Goal: Task Accomplishment & Management: Manage account settings

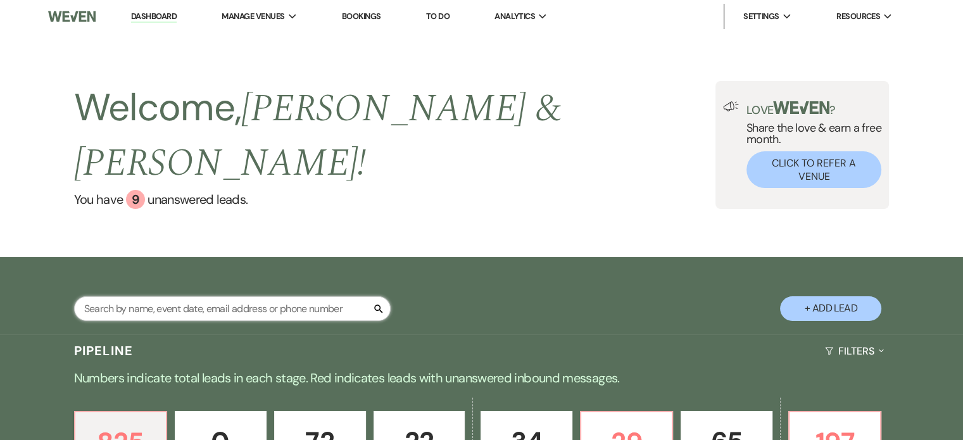
click at [144, 296] on input "text" at bounding box center [232, 308] width 316 height 25
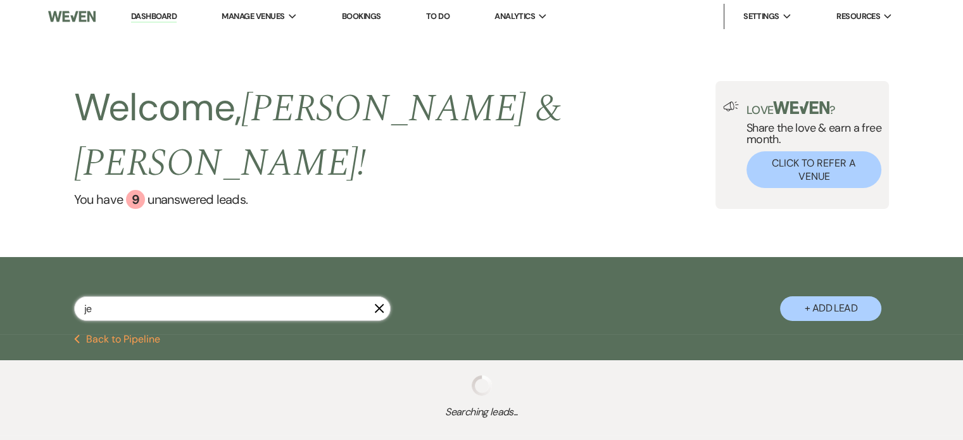
type input "[DEMOGRAPHIC_DATA]"
select select "4"
select select "2"
select select "6"
select select "5"
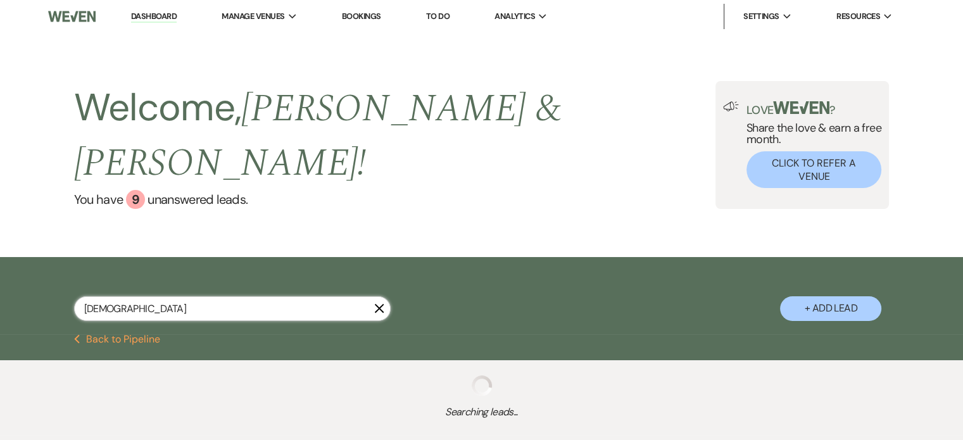
select select "6"
select select "8"
select select "2"
select select "8"
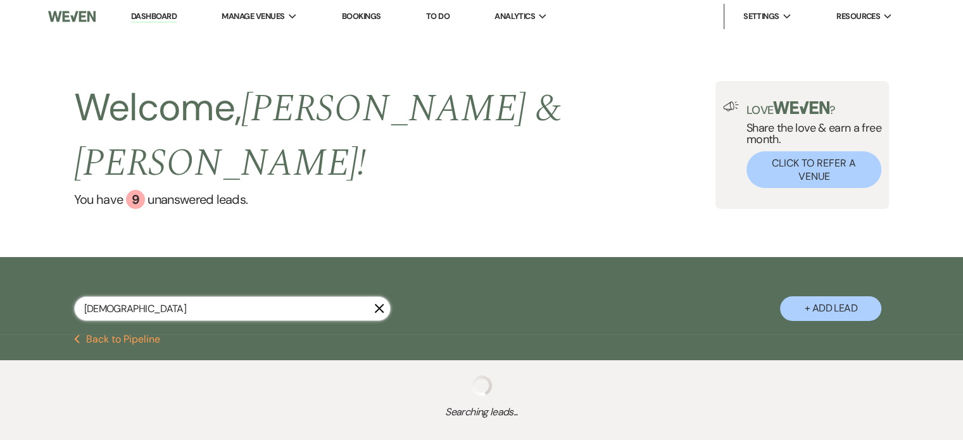
select select "6"
select select "8"
select select "6"
select select "8"
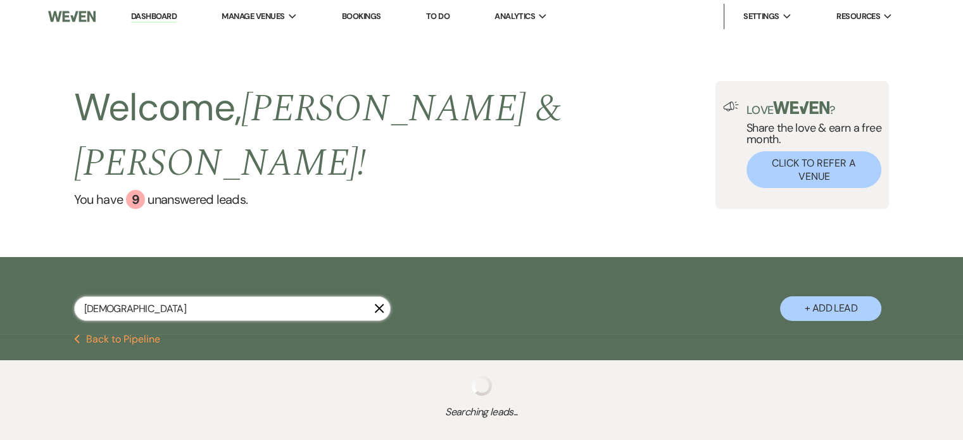
select select "6"
select select "8"
select select "2"
select select "8"
select select "7"
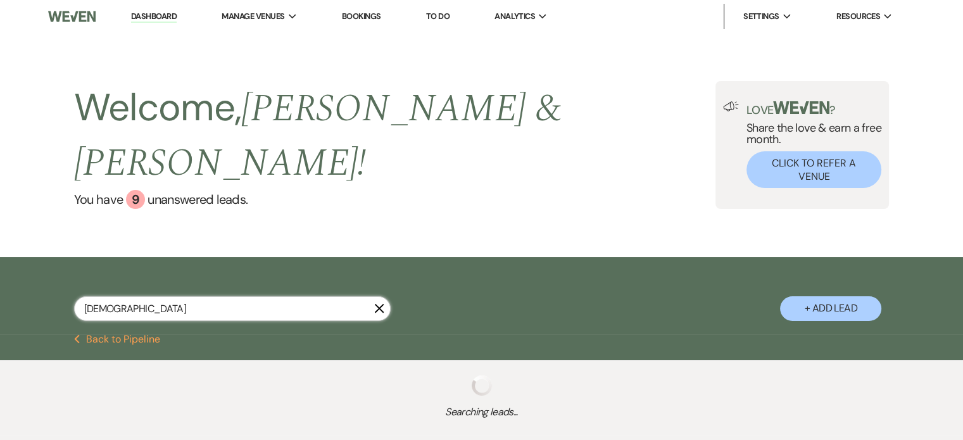
select select "8"
select select "5"
select select "8"
select select "5"
select select "8"
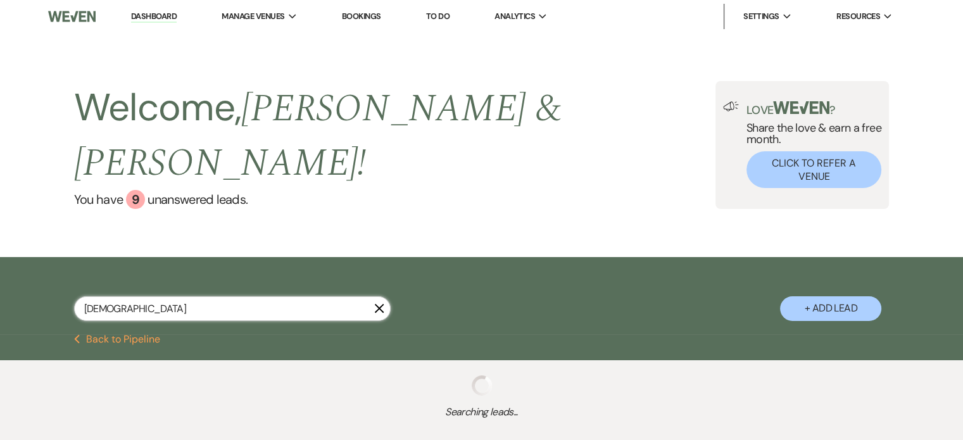
select select "7"
select select "8"
select select "5"
select select "8"
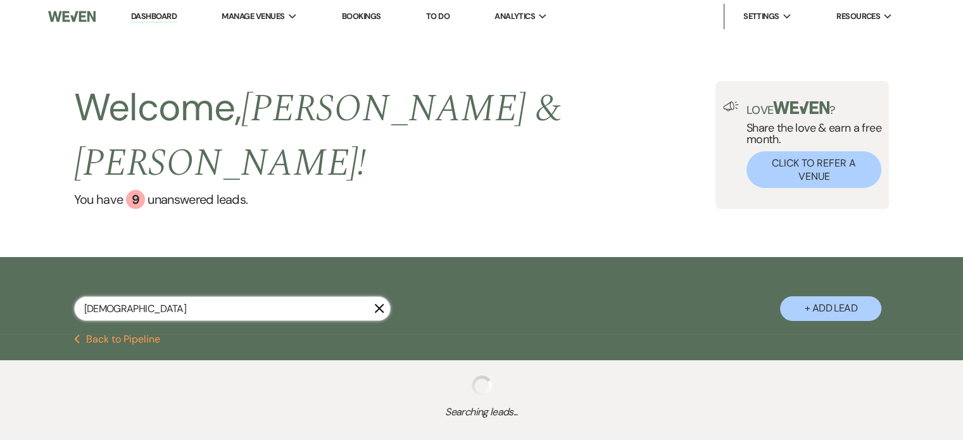
select select "6"
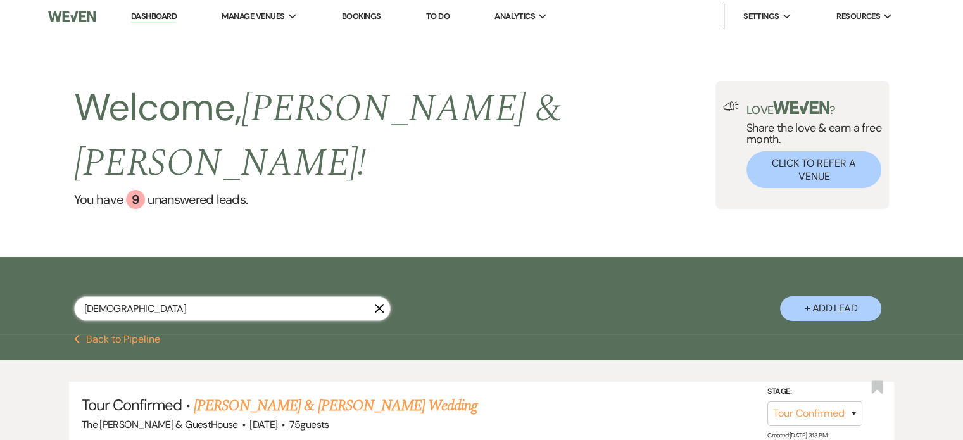
type input "jewe"
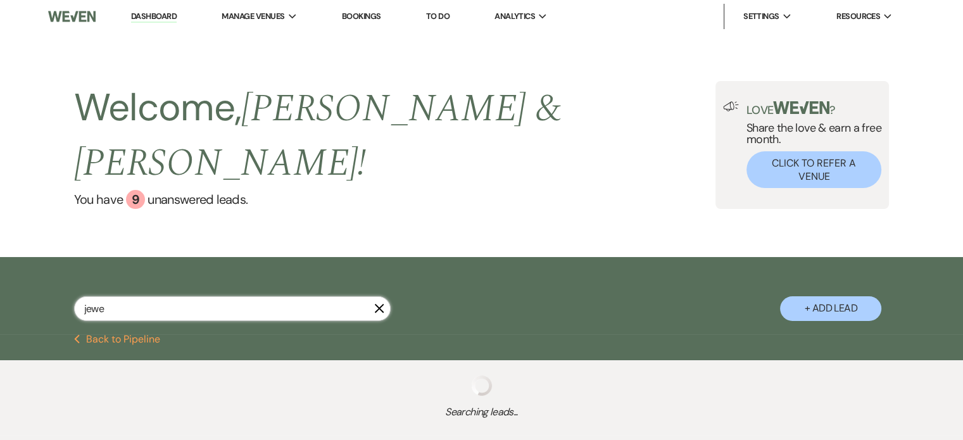
select select "4"
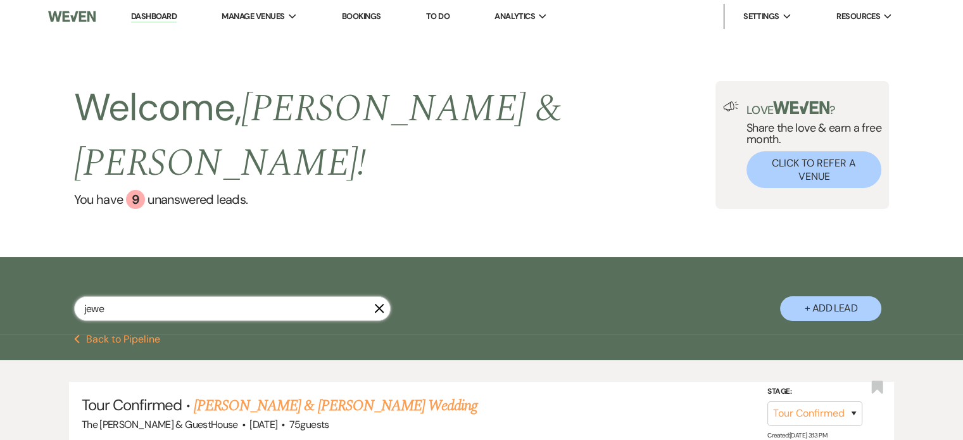
type input "jewel"
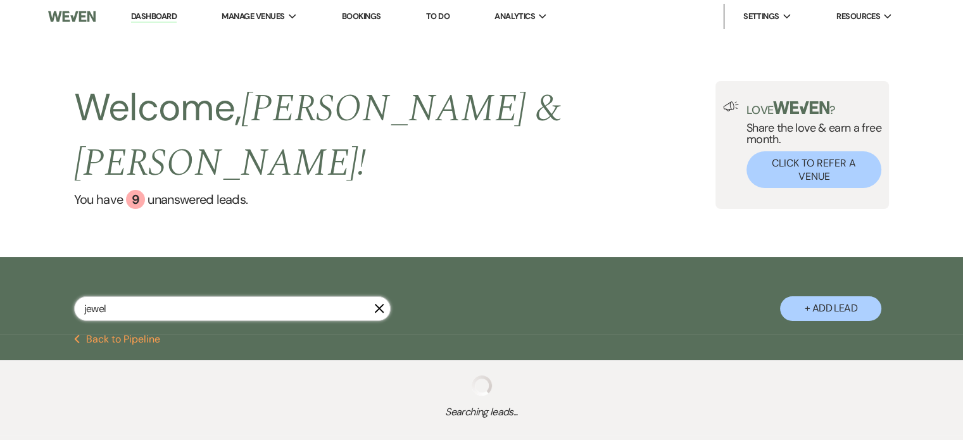
select select "4"
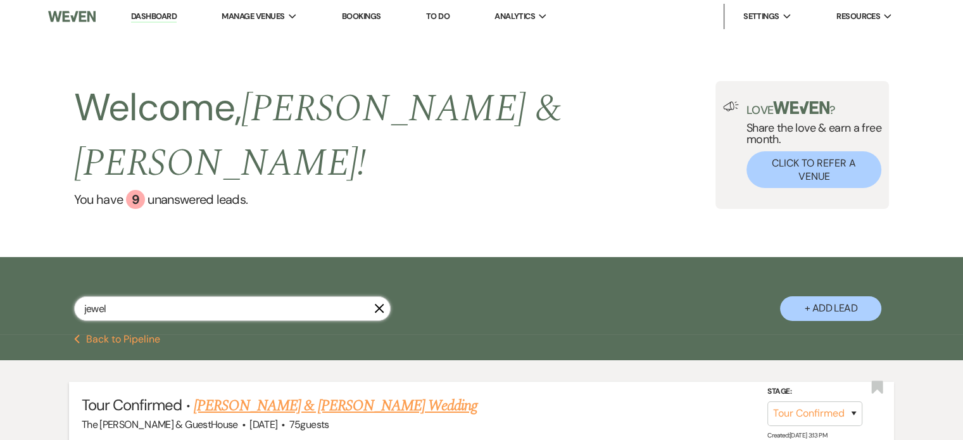
type input "jewel"
click at [206, 382] on li "Tour Confirmed · [PERSON_NAME] & [PERSON_NAME] Wedding The [PERSON_NAME] & Gues…" at bounding box center [481, 414] width 825 height 64
click at [205, 394] on link "[PERSON_NAME] & [PERSON_NAME] Wedding" at bounding box center [336, 405] width 284 height 23
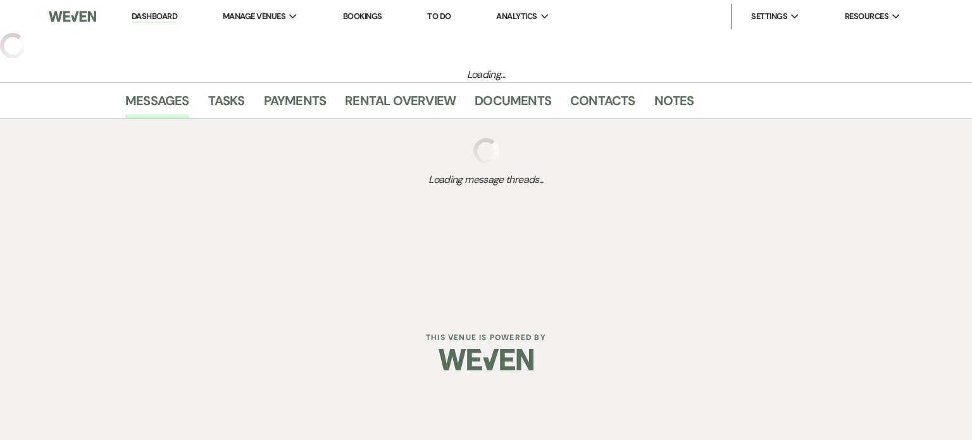
select select "4"
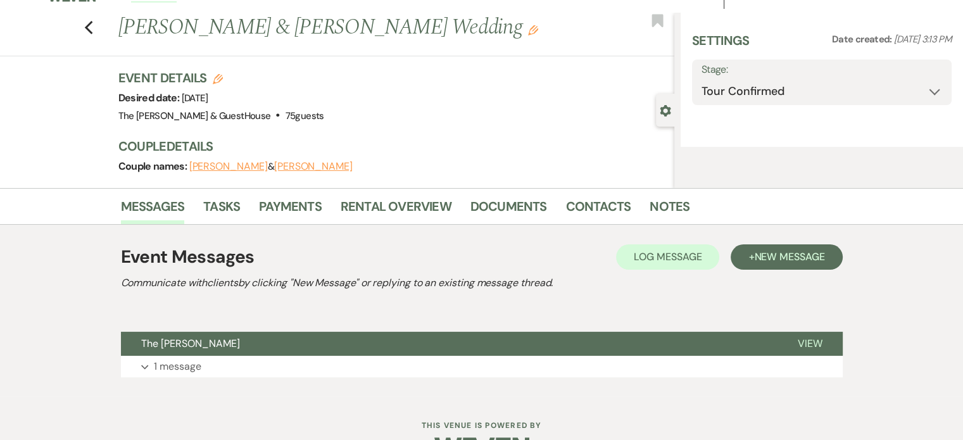
select select "8"
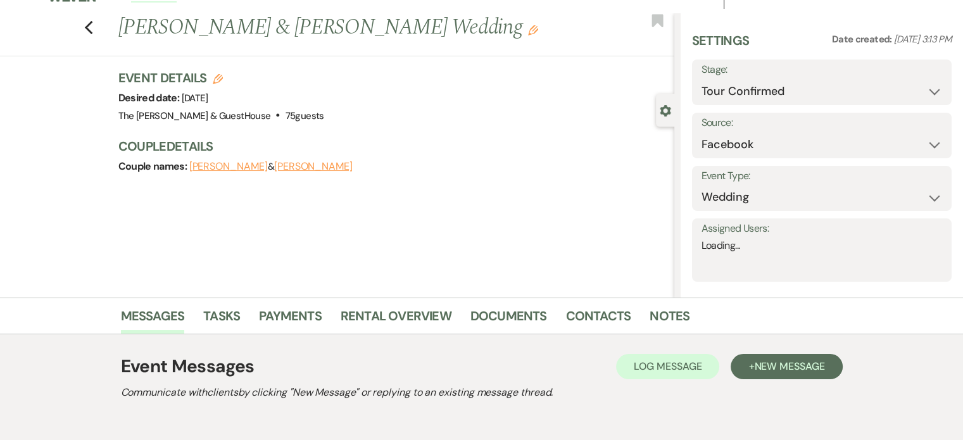
scroll to position [20, 0]
click at [669, 318] on link "Notes" at bounding box center [669, 320] width 40 height 28
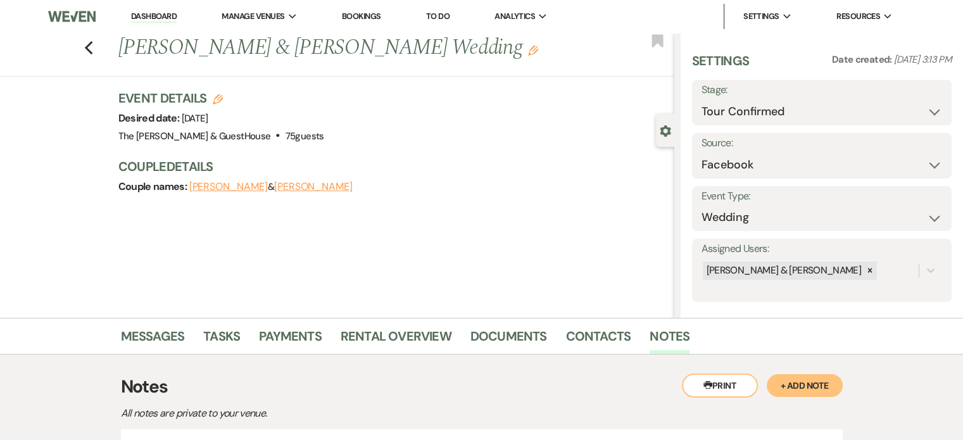
click at [244, 189] on button "[PERSON_NAME]" at bounding box center [228, 187] width 78 height 10
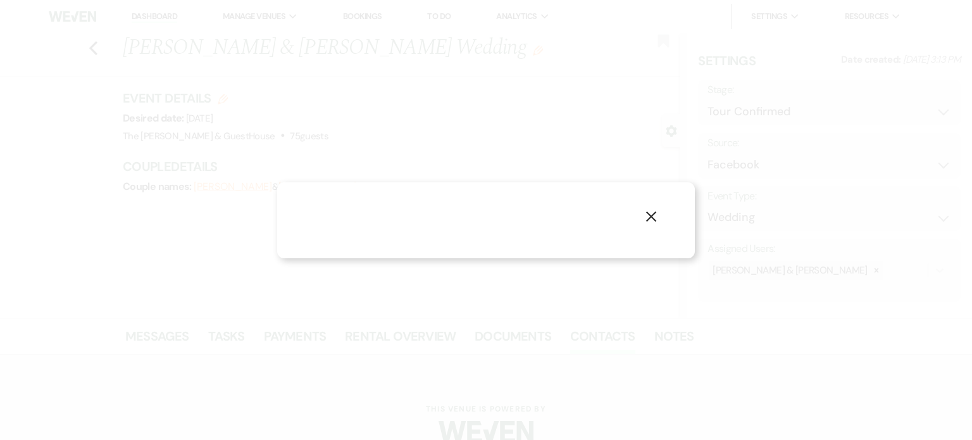
select select "1"
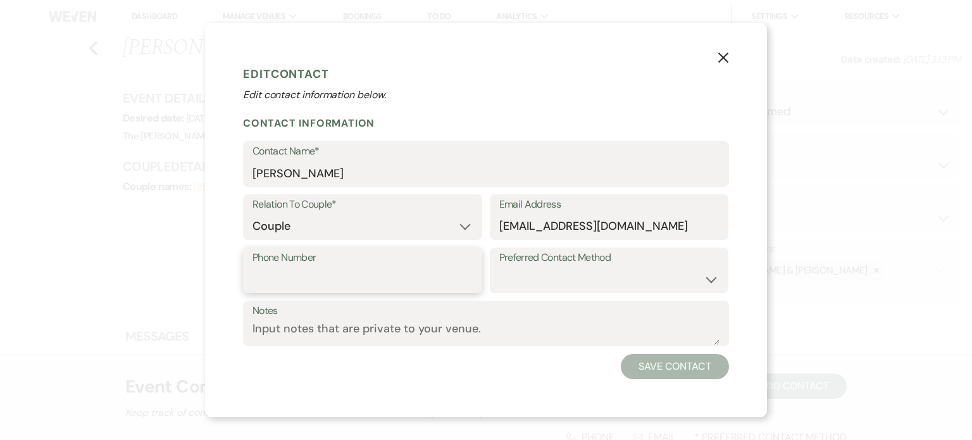
click at [272, 268] on input "Phone Number" at bounding box center [362, 279] width 220 height 25
type input "9405354248"
click at [654, 370] on button "Save Contact" at bounding box center [675, 366] width 108 height 25
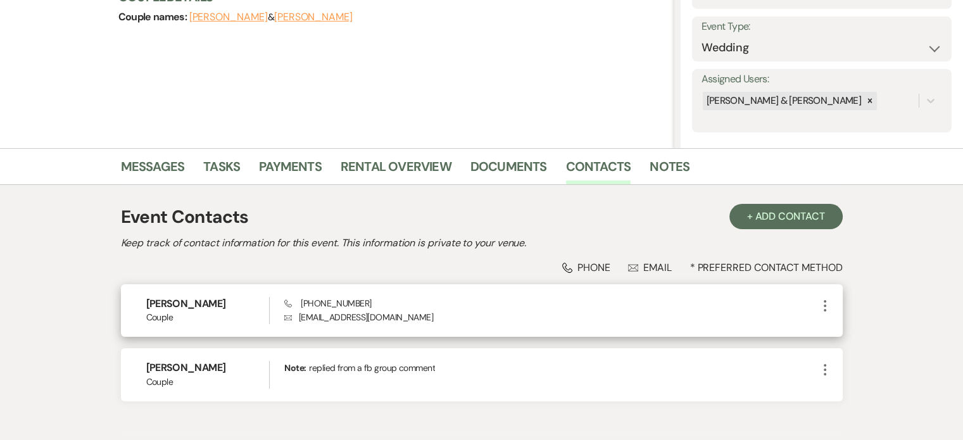
scroll to position [170, 0]
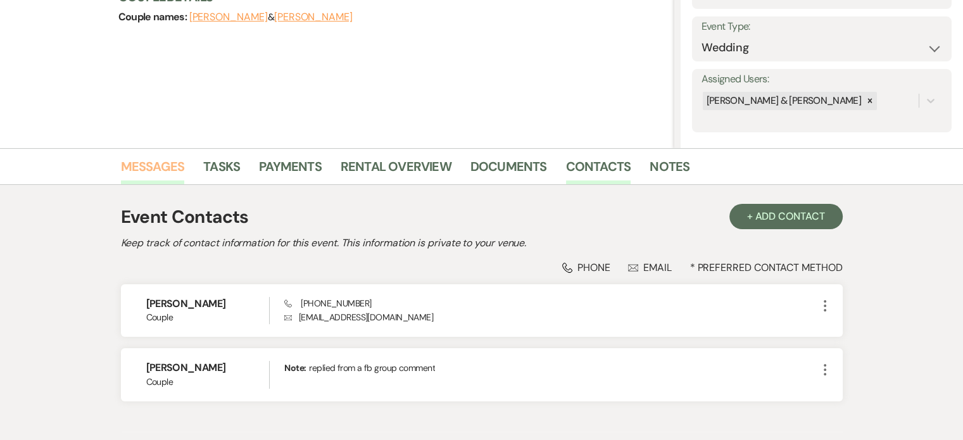
click at [166, 161] on link "Messages" at bounding box center [153, 170] width 64 height 28
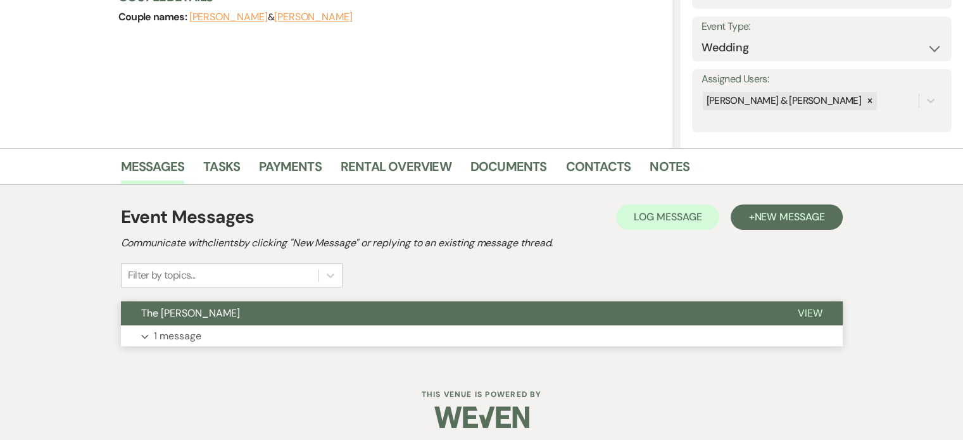
click at [177, 317] on span "The [PERSON_NAME]" at bounding box center [190, 312] width 99 height 13
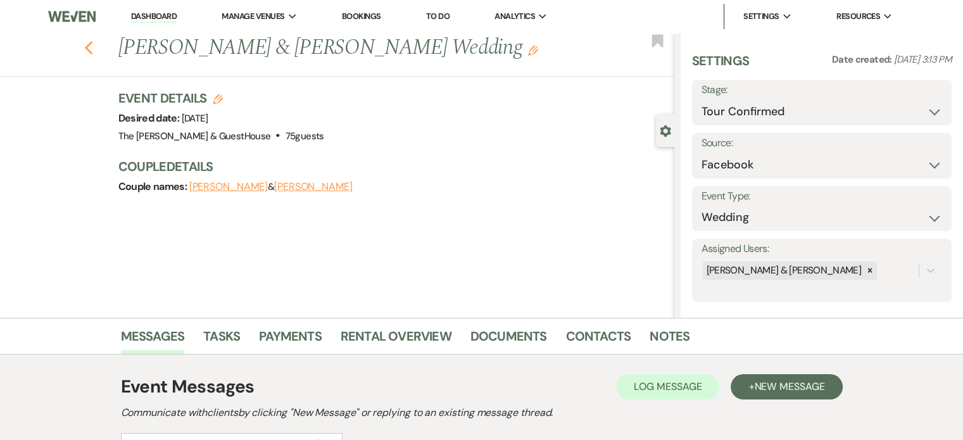
click at [92, 43] on use "button" at bounding box center [88, 48] width 8 height 14
select select "4"
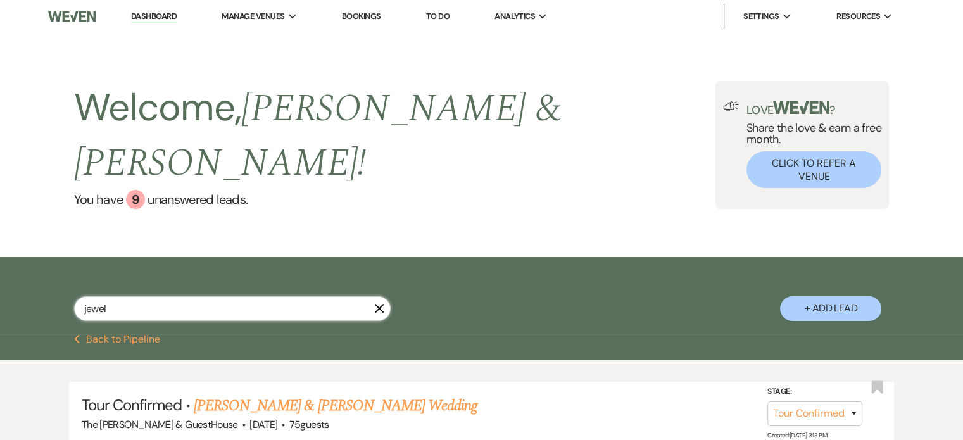
click at [147, 296] on input "jewel" at bounding box center [232, 308] width 316 height 25
click at [382, 303] on icon "X" at bounding box center [379, 308] width 10 height 10
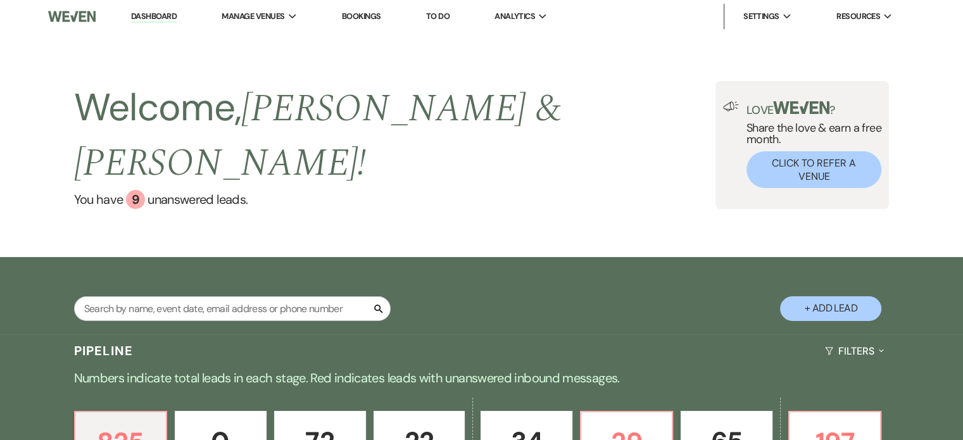
click at [380, 303] on icon "Search" at bounding box center [378, 308] width 11 height 11
click at [321, 296] on input "text" at bounding box center [232, 308] width 316 height 25
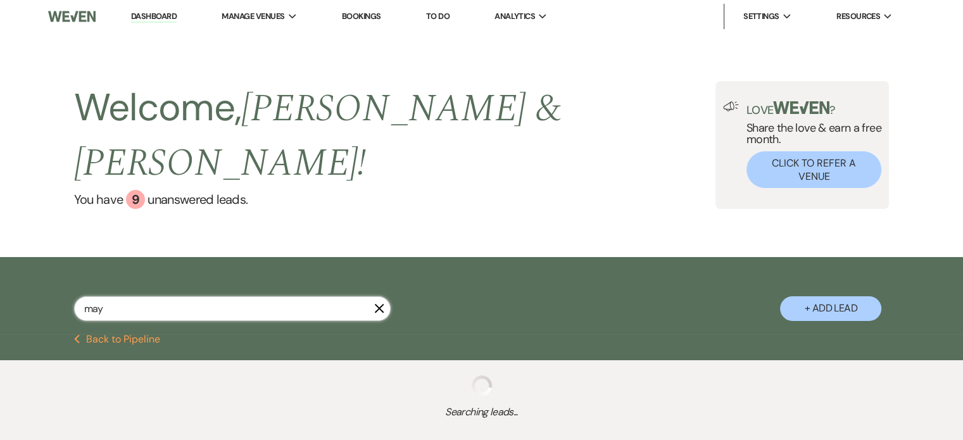
type input "maya"
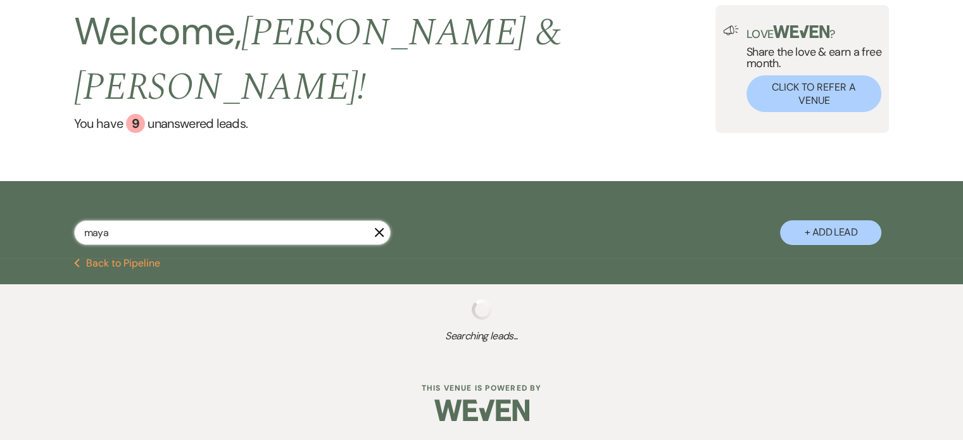
select select "5"
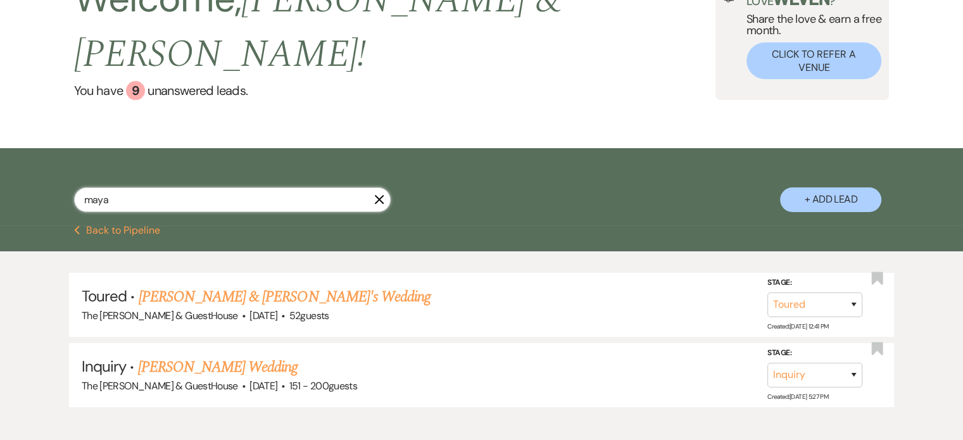
scroll to position [110, 0]
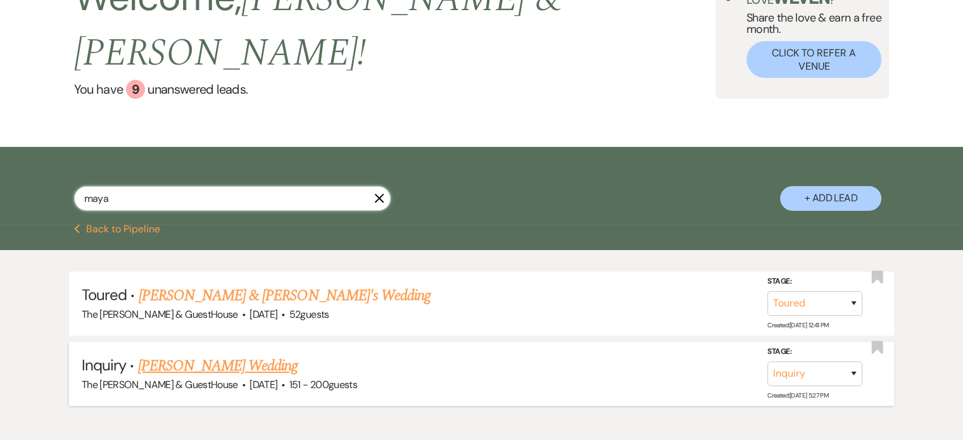
type input "maya"
click at [851, 361] on select "Inquiry Follow Up Tour Requested Tour Confirmed Toured Proposal Sent Booked Lost" at bounding box center [814, 373] width 95 height 25
select select "8"
click at [767, 361] on select "Inquiry Follow Up Tour Requested Tour Confirmed Toured Proposal Sent Booked Lost" at bounding box center [814, 373] width 95 height 25
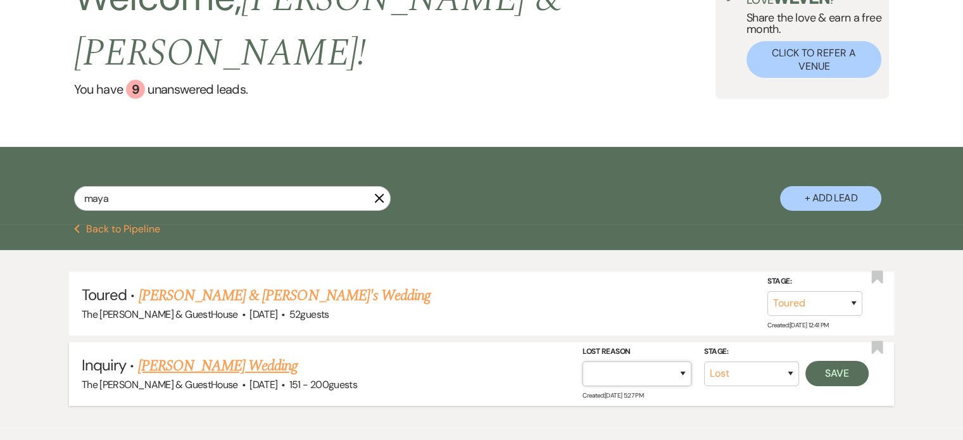
click at [678, 361] on select "Booked Elsewhere Budget Date Unavailable No Response Not a Good Match Capacity …" at bounding box center [636, 373] width 109 height 25
select select "10"
click at [582, 361] on select "Booked Elsewhere Budget Date Unavailable No Response Not a Good Match Capacity …" at bounding box center [636, 373] width 109 height 25
click at [845, 361] on button "Save" at bounding box center [836, 373] width 63 height 25
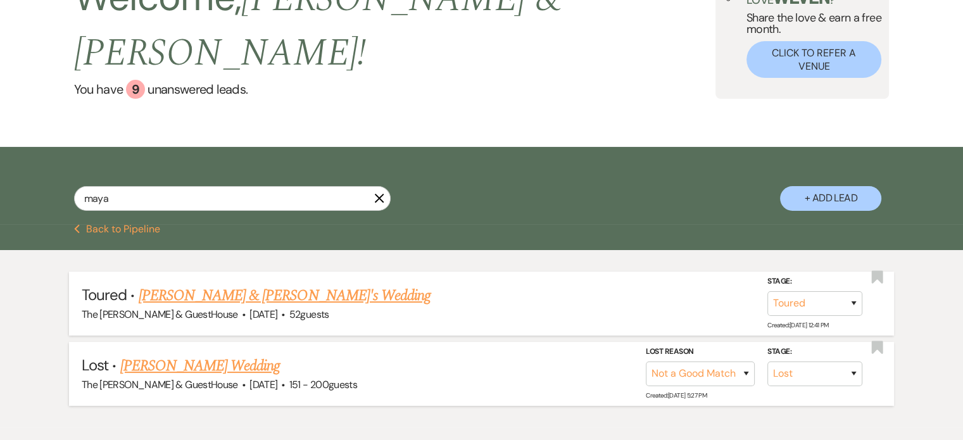
click at [313, 284] on link "[PERSON_NAME] & [PERSON_NAME]'s Wedding" at bounding box center [285, 295] width 292 height 23
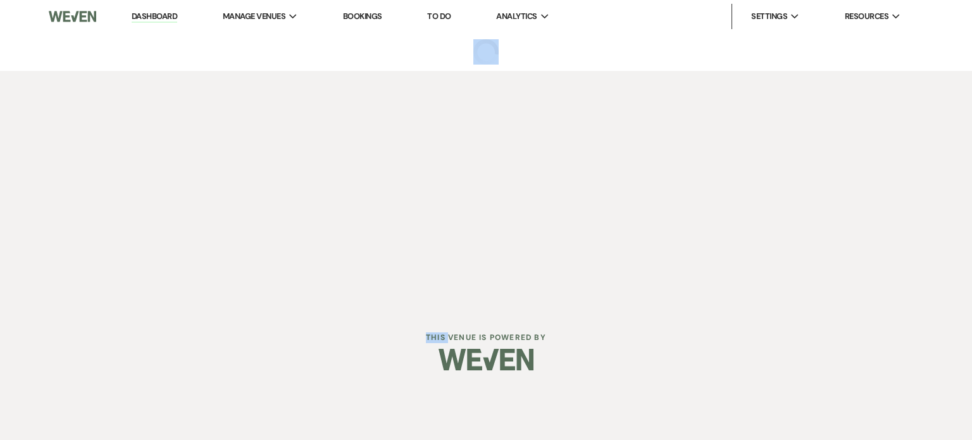
click at [313, 267] on div "Dashboard Manage Venues Expand The [PERSON_NAME] Venue & GuestHouse Bookings To…" at bounding box center [486, 154] width 972 height 308
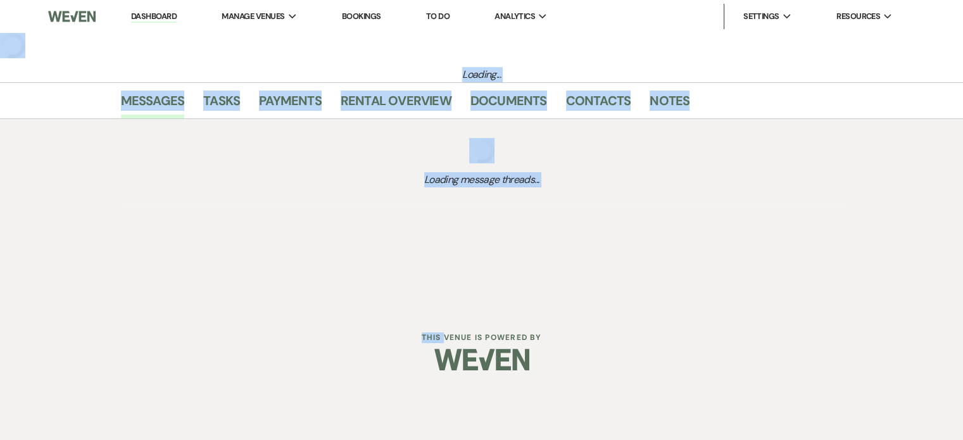
select select "5"
select select "14"
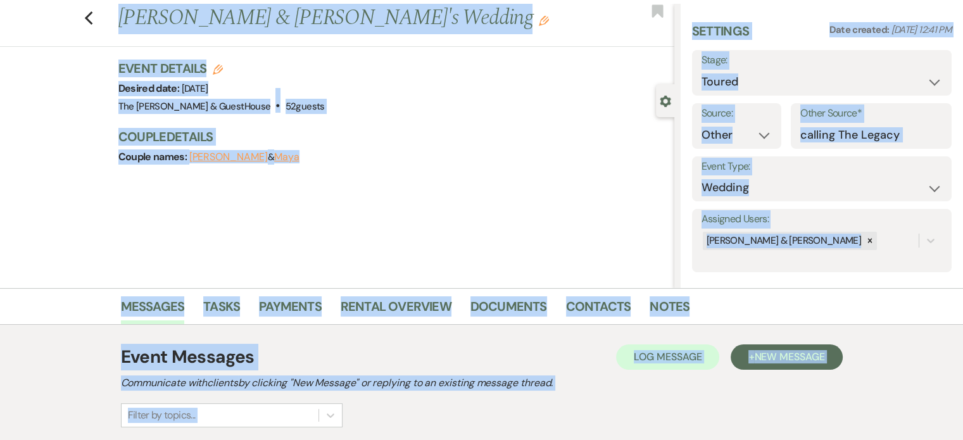
scroll to position [32, 0]
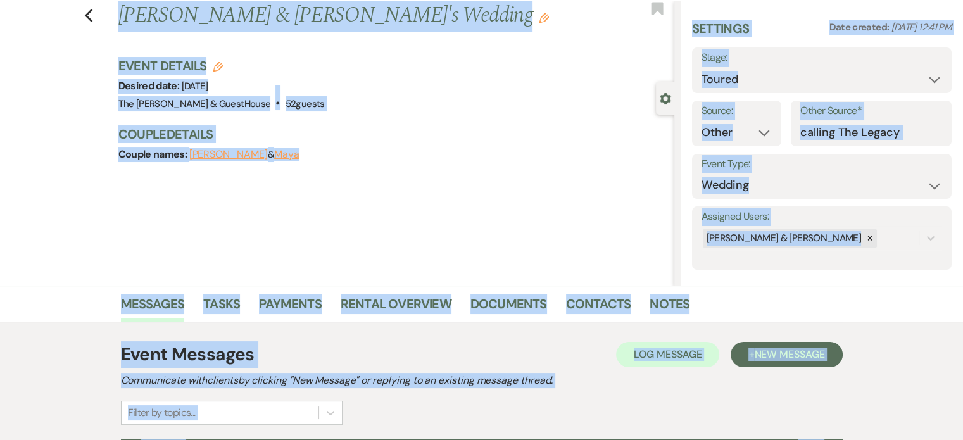
click at [382, 195] on div "Previous [PERSON_NAME] & [PERSON_NAME]'s Wedding Edit Bookmark Gear Settings Se…" at bounding box center [337, 143] width 674 height 285
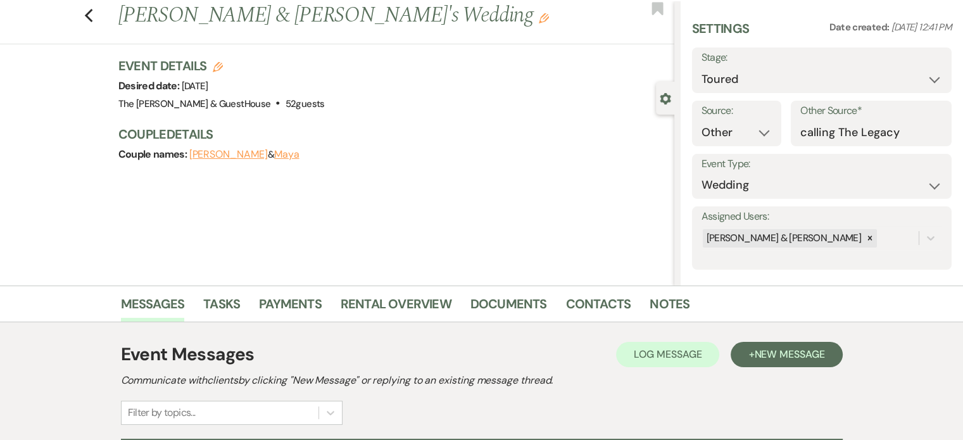
click at [382, 195] on div "Previous [PERSON_NAME] & [PERSON_NAME]'s Wedding Edit Bookmark Gear Settings Se…" at bounding box center [337, 143] width 674 height 285
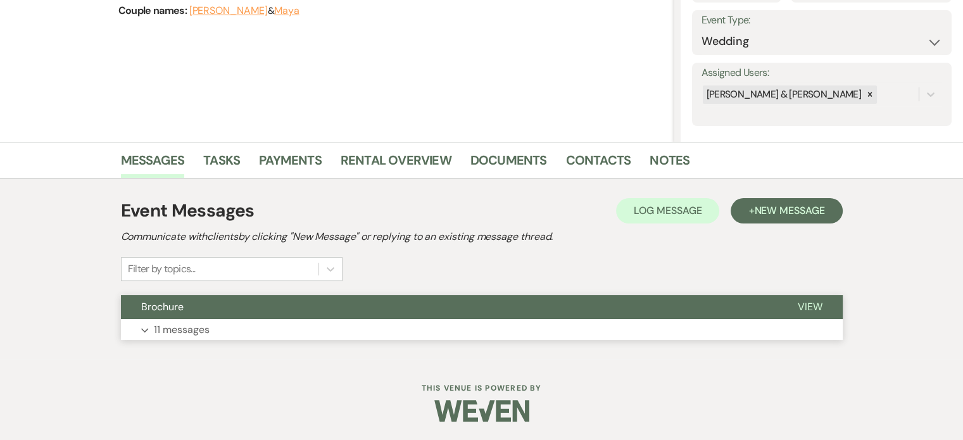
click at [202, 302] on button "Brochure" at bounding box center [449, 307] width 656 height 24
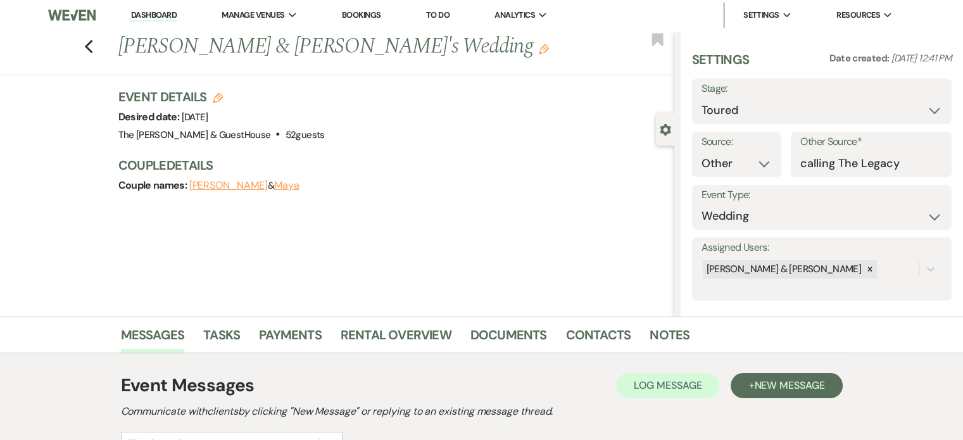
scroll to position [0, 0]
click at [85, 50] on div "Previous [PERSON_NAME] & [PERSON_NAME]'s Wedding Edit Bookmark" at bounding box center [334, 55] width 680 height 44
